Goal: Information Seeking & Learning: Learn about a topic

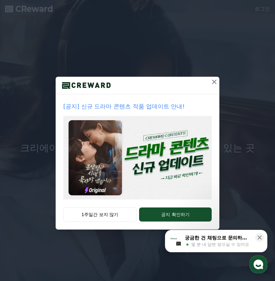
click at [216, 81] on icon at bounding box center [215, 82] width 8 height 8
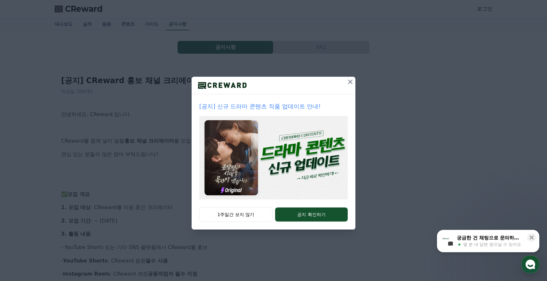
click at [350, 82] on icon at bounding box center [350, 82] width 4 height 4
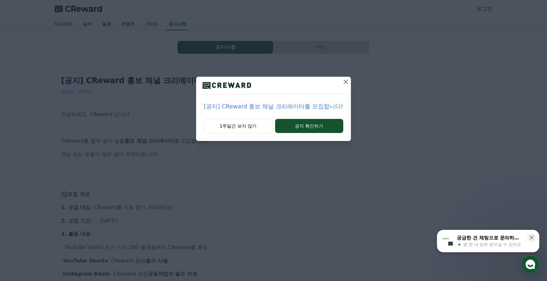
click at [285, 105] on p "[공지] CReward 홍보 채널 크리에이터를 모집합니다!" at bounding box center [273, 106] width 139 height 9
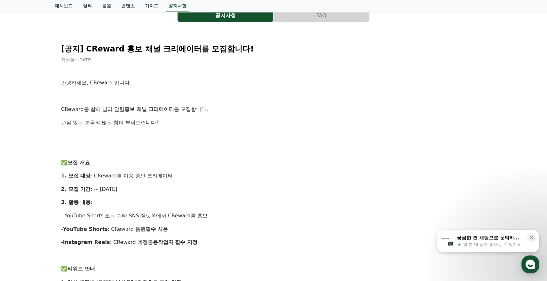
scroll to position [32, 0]
